Goal: Information Seeking & Learning: Learn about a topic

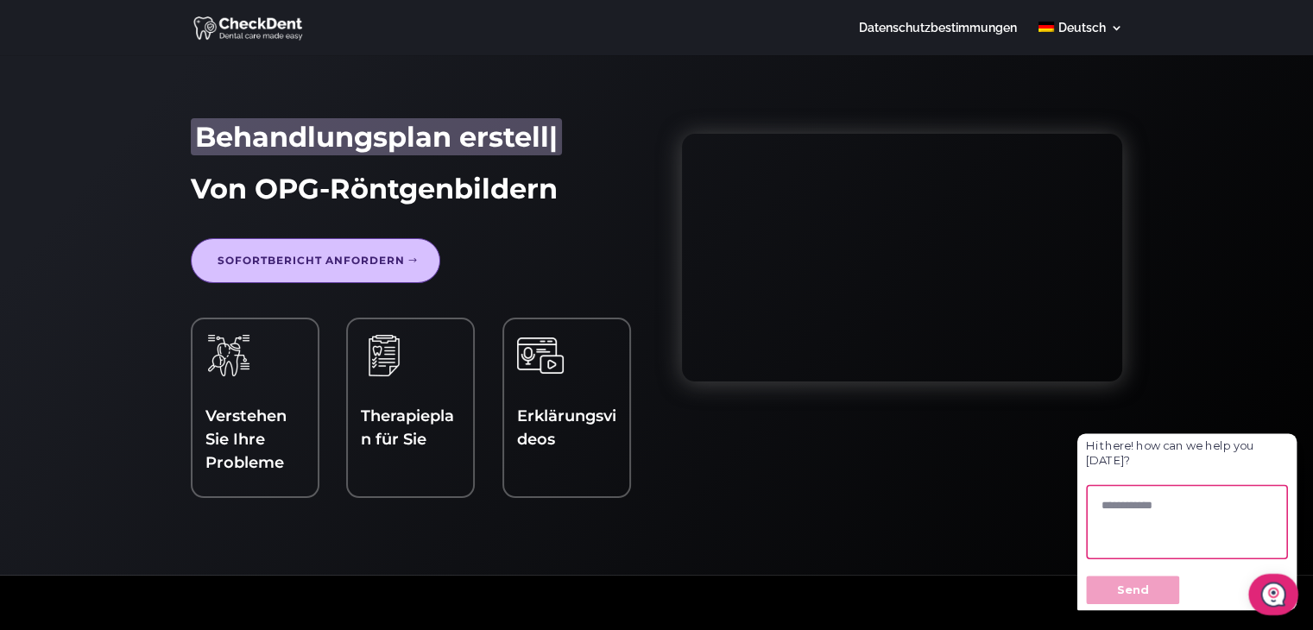
click at [597, 397] on div "Erklärungsvideos" at bounding box center [566, 396] width 99 height 128
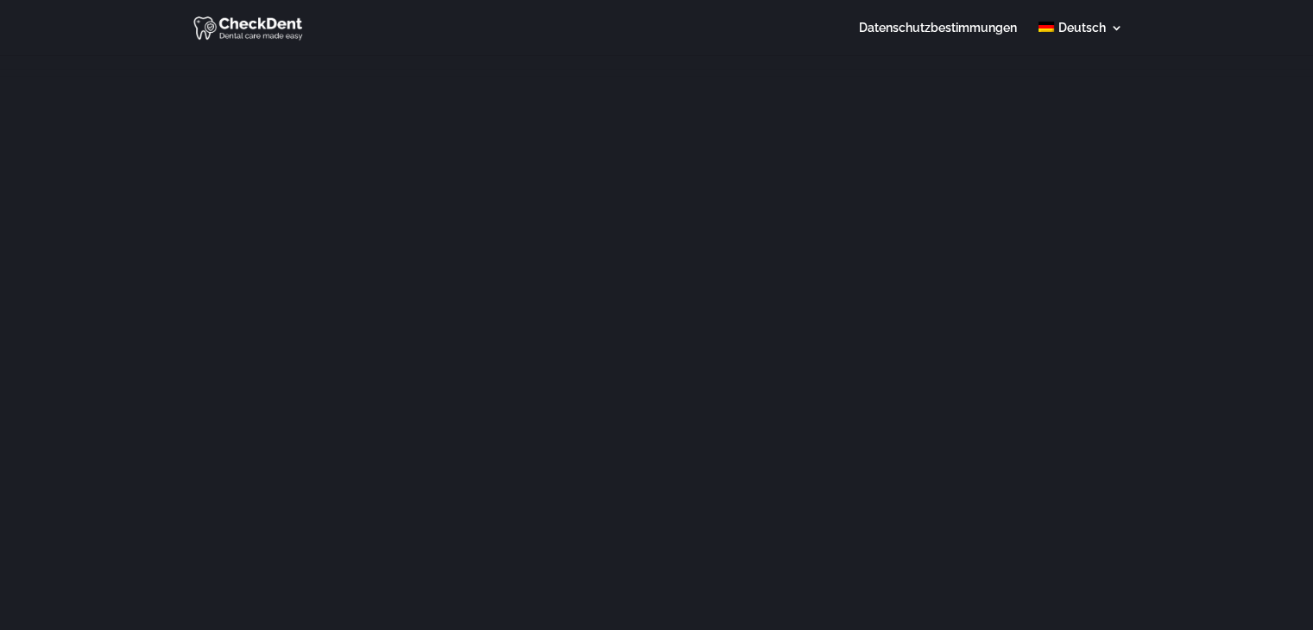
click at [245, 22] on img at bounding box center [248, 28] width 111 height 28
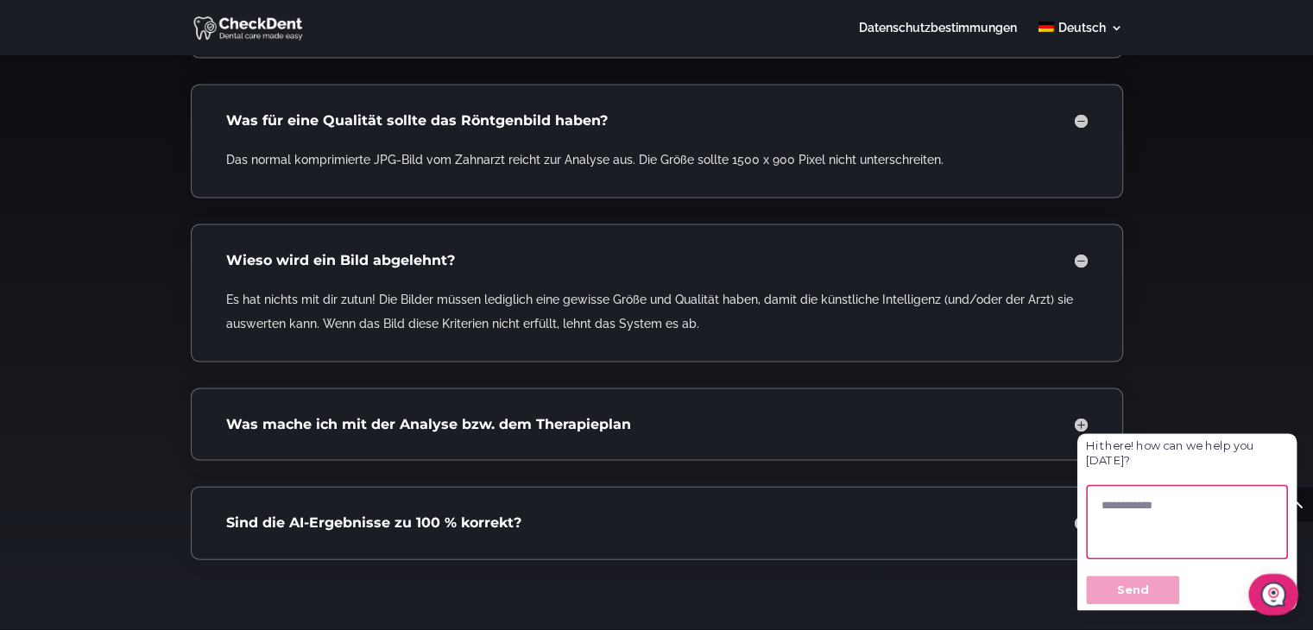
scroll to position [3689, 0]
click at [536, 415] on h4 "Was mache ich mit der Analyse bzw. dem Therapieplan" at bounding box center [656, 424] width 861 height 19
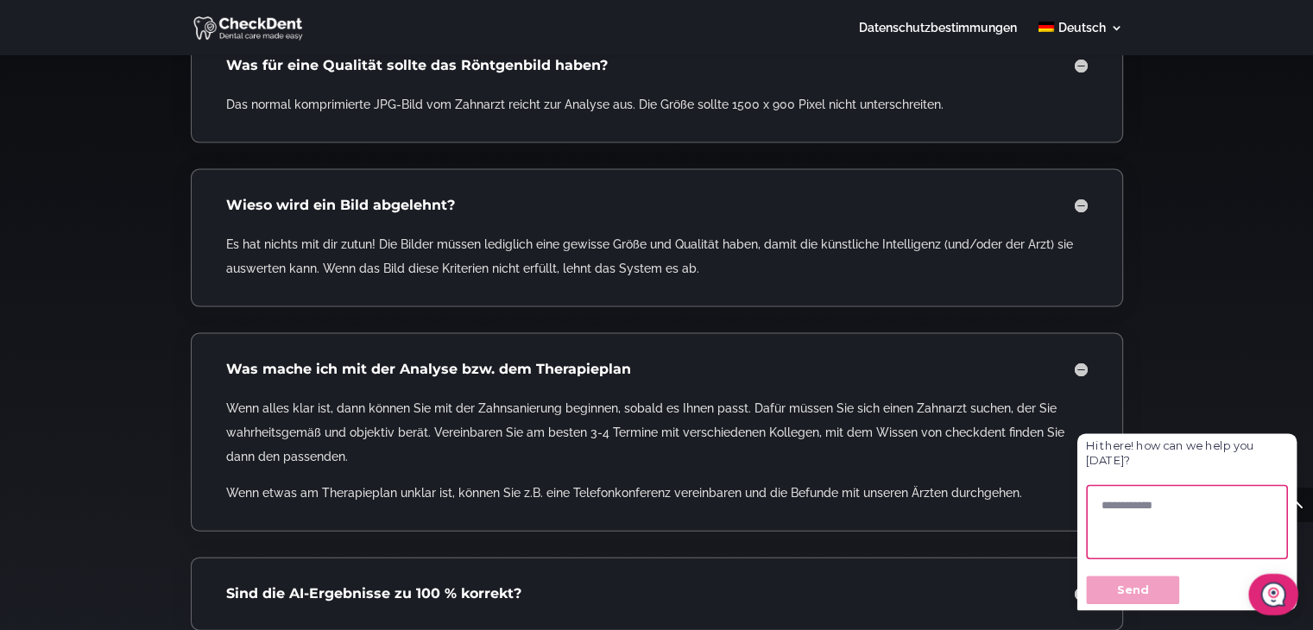
scroll to position [3814, 0]
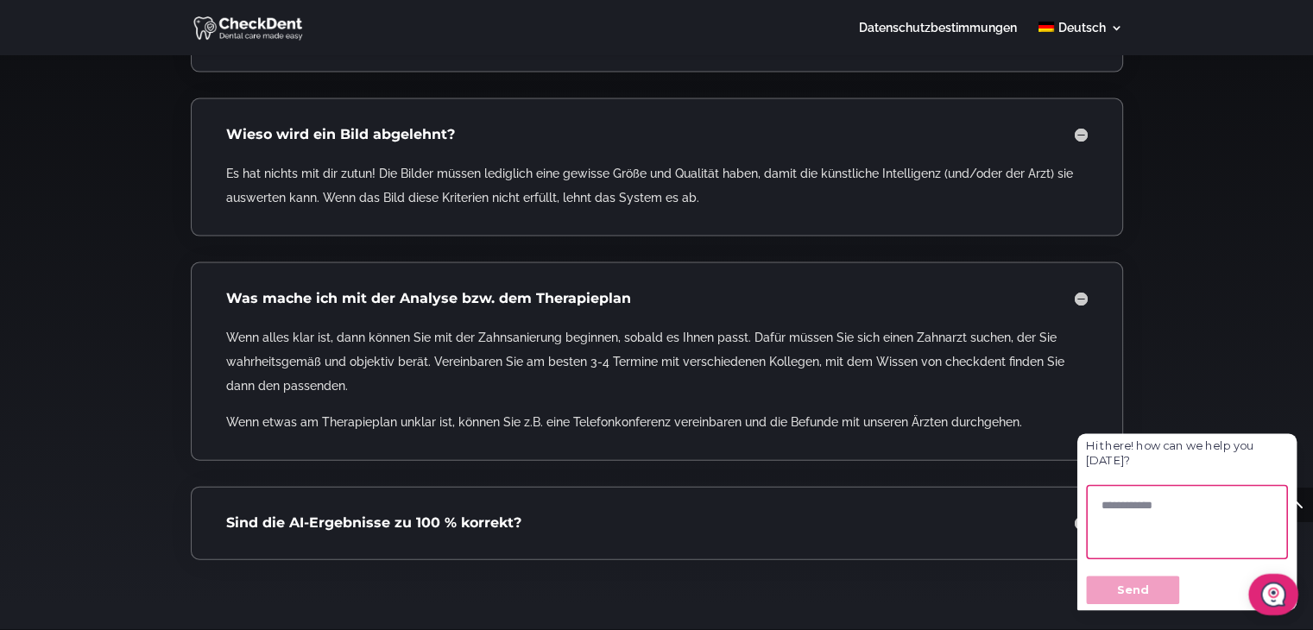
click at [555, 513] on h4 "Sind die AI-Ergebnisse zu 100 % korrekt?" at bounding box center [656, 522] width 861 height 19
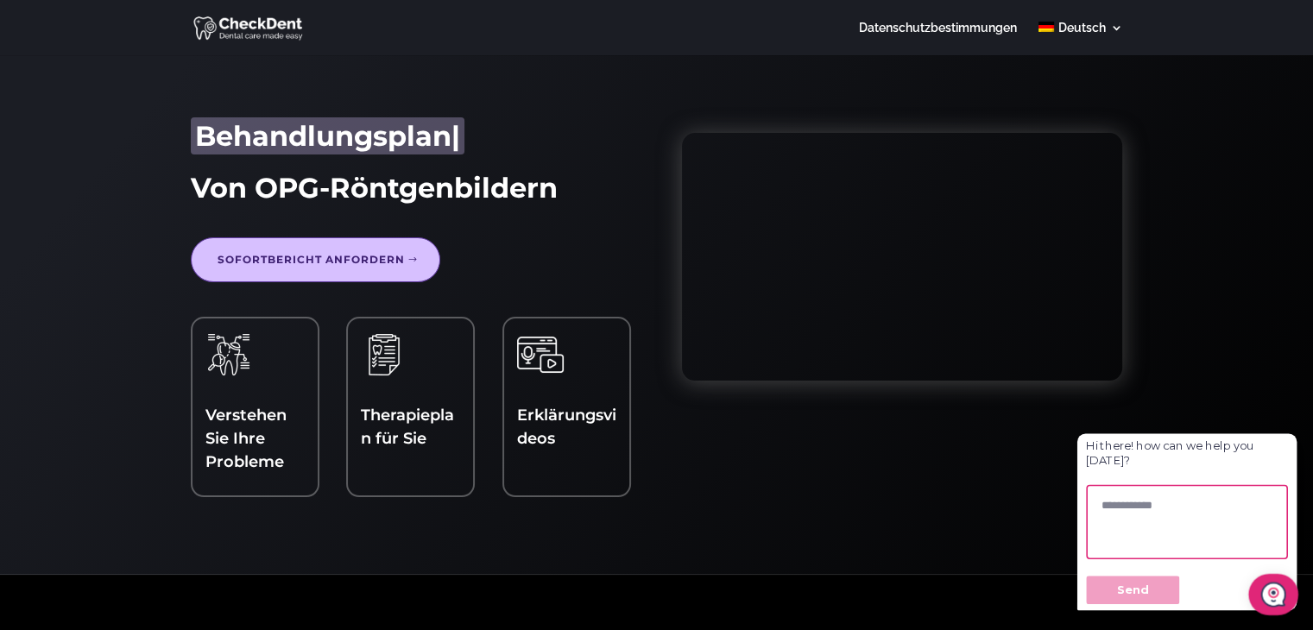
scroll to position [3, 0]
